Goal: Use online tool/utility: Utilize a website feature to perform a specific function

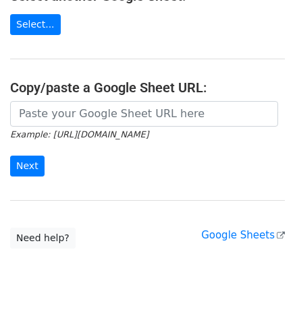
scroll to position [306, 0]
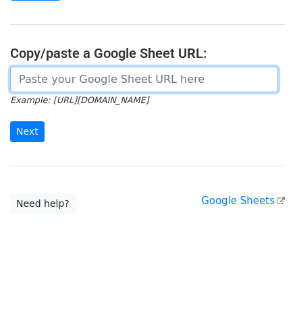
drag, startPoint x: 94, startPoint y: 81, endPoint x: 79, endPoint y: 92, distance: 18.8
click at [94, 80] on input "url" at bounding box center [144, 80] width 268 height 26
paste input "https://docs.google.com/spreadsheets/d/1T3zeK7SQtzbd0n2GG1l3GndbTVSJE7EPK87CK_e…"
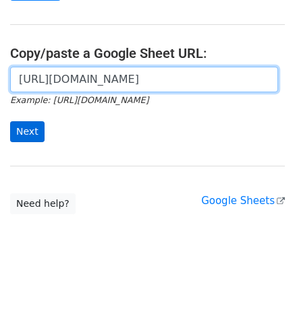
scroll to position [0, 293]
type input "https://docs.google.com/spreadsheets/d/1T3zeK7SQtzbd0n2GG1l3GndbTVSJE7EPK87CK_e…"
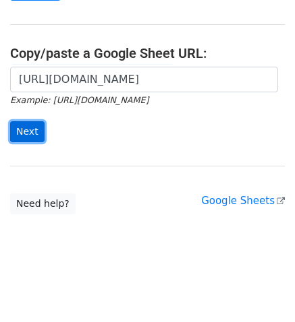
click at [24, 125] on input "Next" at bounding box center [27, 131] width 34 height 21
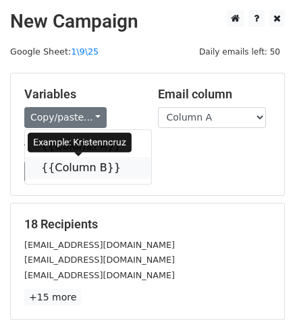
click at [65, 171] on link "{{Column B}}" at bounding box center [88, 168] width 126 height 22
